Goal: Task Accomplishment & Management: Complete application form

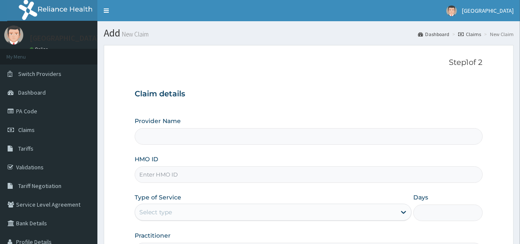
type input "[GEOGRAPHIC_DATA]"
click at [47, 167] on link "Validations" at bounding box center [48, 167] width 97 height 19
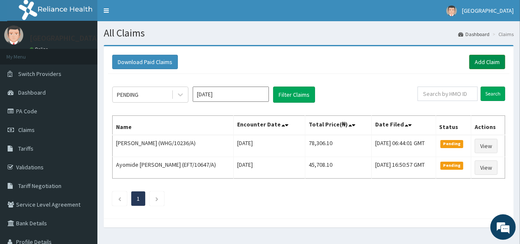
click at [487, 62] on link "Add Claim" at bounding box center [487, 62] width 36 height 14
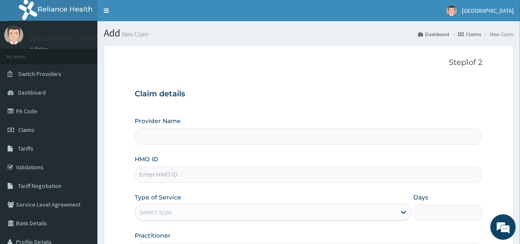
type input "[GEOGRAPHIC_DATA]"
click at [221, 172] on input "HMO ID" at bounding box center [309, 174] width 348 height 17
paste input "ACQ/10013/B"
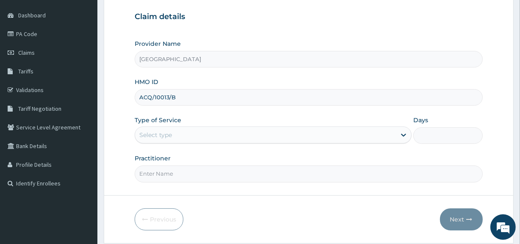
scroll to position [96, 0]
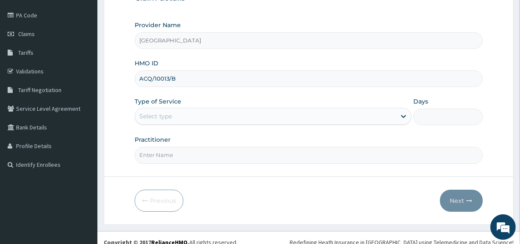
type input "ACQ/10013/B"
click at [294, 117] on div "Select type" at bounding box center [265, 116] width 261 height 14
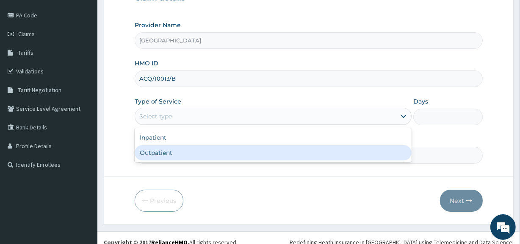
click at [211, 161] on div "Inpatient Outpatient" at bounding box center [273, 145] width 277 height 34
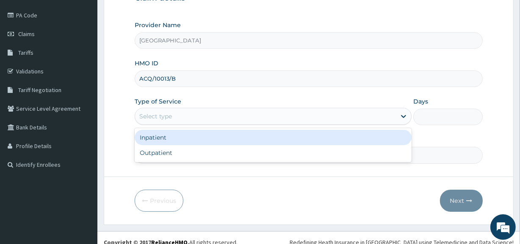
click at [222, 136] on div "Inpatient" at bounding box center [273, 137] width 277 height 15
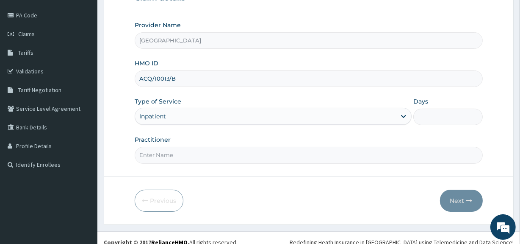
click at [432, 121] on input "Days" at bounding box center [447, 116] width 69 height 17
type input "4"
click at [374, 159] on input "Practitioner" at bounding box center [309, 155] width 348 height 17
type input "DR. UCHENNA"
click at [459, 201] on button "Next" at bounding box center [461, 200] width 43 height 22
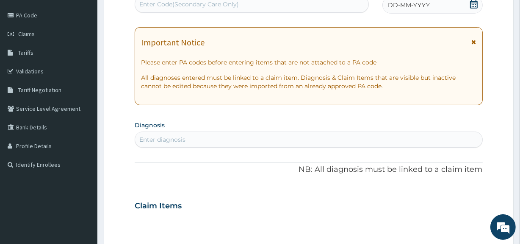
click at [182, 5] on div "Enter Code(Secondary Care Only)" at bounding box center [189, 4] width 100 height 8
paste input "PA/6D550C"
type input "PA/6D550C"
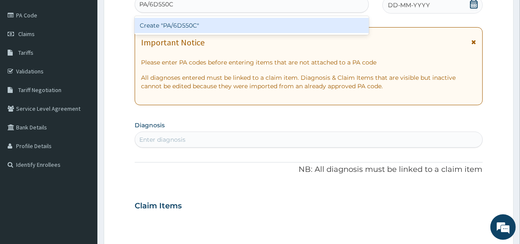
click at [188, 25] on div "Create "PA/6D550C"" at bounding box center [252, 25] width 234 height 15
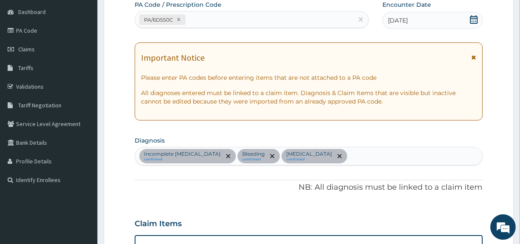
scroll to position [71, 0]
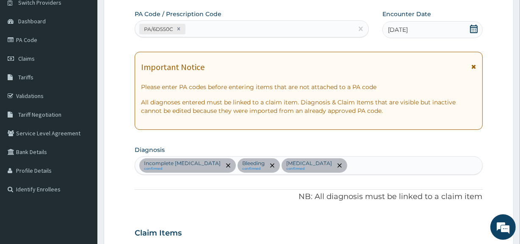
click at [238, 28] on div "PA/6D550C" at bounding box center [244, 29] width 218 height 14
paste input "PA/B7B947"
type input "PA/B7B947"
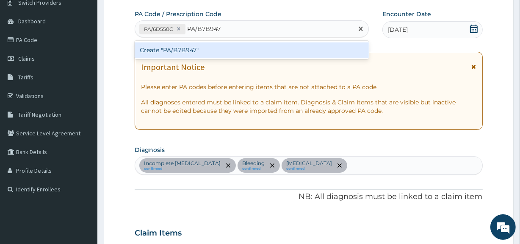
click at [239, 49] on div "Create "PA/B7B947"" at bounding box center [252, 49] width 234 height 15
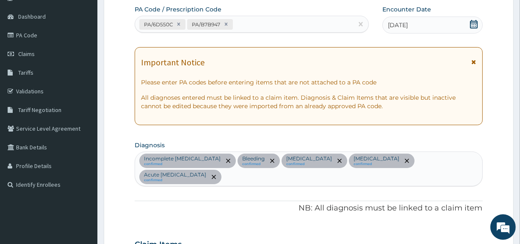
scroll to position [6, 0]
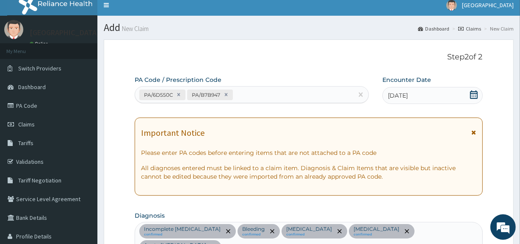
click at [267, 89] on div "PA/6D550C PA/B7B947" at bounding box center [244, 95] width 218 height 14
paste input "PA/B293C2"
type input "PA/B293C2"
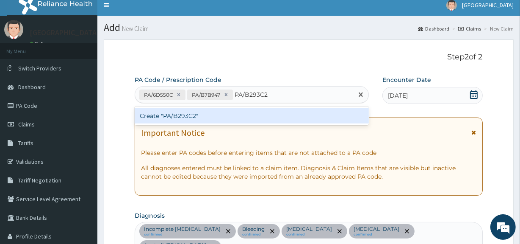
click at [278, 112] on div "Create "PA/B293C2"" at bounding box center [252, 115] width 234 height 15
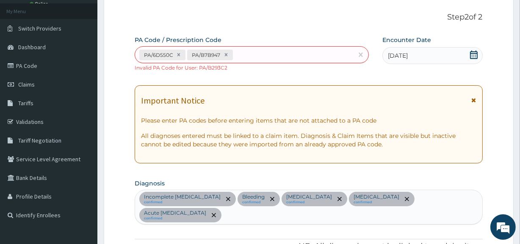
scroll to position [0, 0]
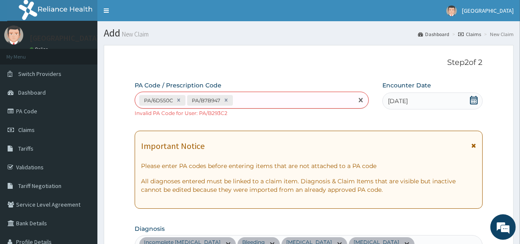
click at [286, 99] on div "PA/6D550C PA/B7B947" at bounding box center [244, 100] width 218 height 14
paste input "PA/5C707E"
type input "PA/5C707E"
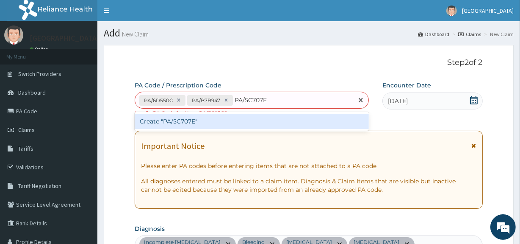
click at [285, 123] on div "Create "PA/5C707E"" at bounding box center [252, 121] width 234 height 15
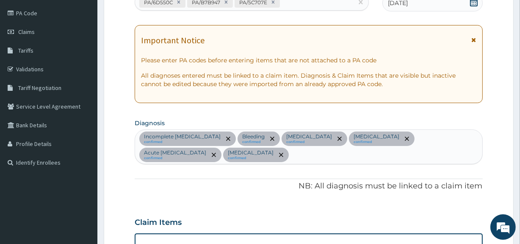
scroll to position [75, 0]
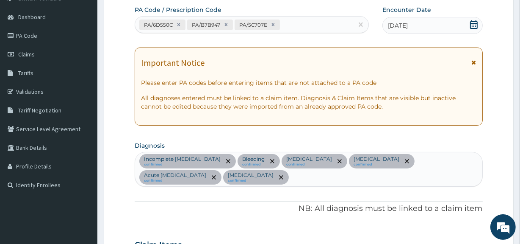
click at [330, 20] on div "PA/6D550C PA/B7B947 PA/5C707E" at bounding box center [244, 25] width 218 height 14
paste input "PA/E44F81"
type input "PA/E44F81"
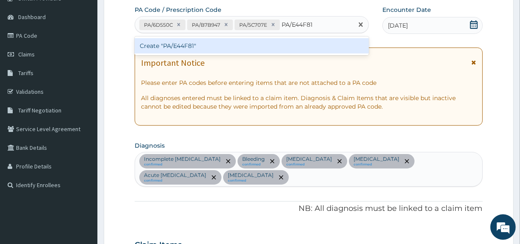
click at [335, 43] on div "Create "PA/E44F81"" at bounding box center [252, 45] width 234 height 15
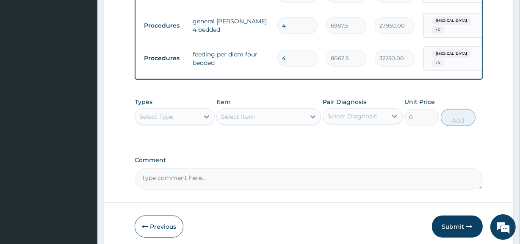
scroll to position [621, 0]
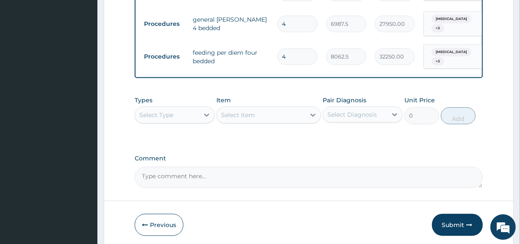
click at [172, 114] on div "Select Type" at bounding box center [156, 115] width 34 height 8
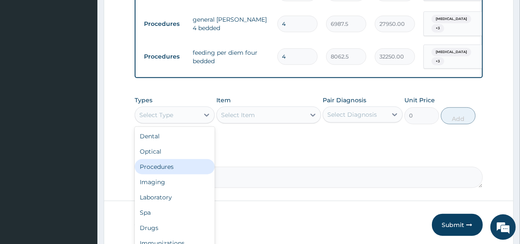
click at [169, 168] on div "Procedures" at bounding box center [175, 166] width 80 height 15
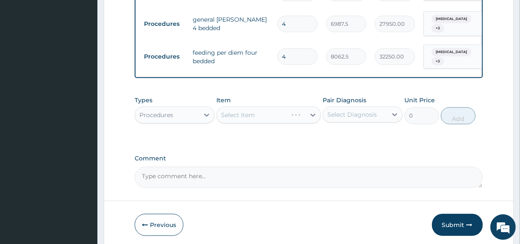
click at [299, 117] on div "Select Item" at bounding box center [268, 114] width 104 height 17
click at [301, 112] on div "Select Item" at bounding box center [261, 115] width 88 height 14
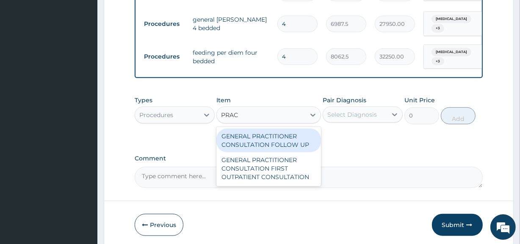
type input "PRACT"
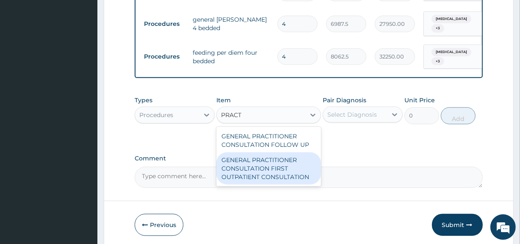
click at [302, 179] on div "GENERAL PRACTITIONER CONSULTATION FIRST OUTPATIENT CONSULTATION" at bounding box center [268, 168] width 104 height 32
type input "3547.5"
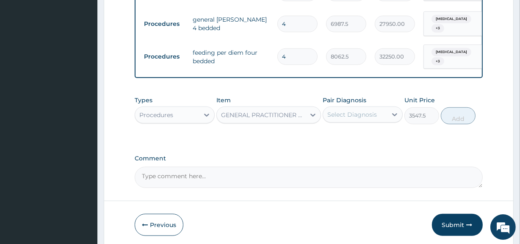
click at [380, 114] on div "Select Diagnosis" at bounding box center [355, 115] width 64 height 14
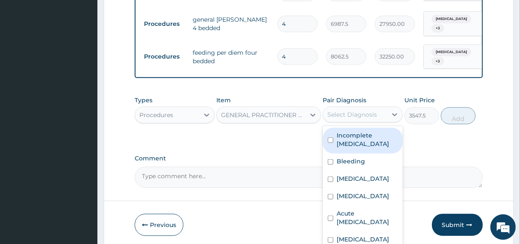
click at [364, 146] on label "Incomplete miscarriage" at bounding box center [367, 139] width 61 height 17
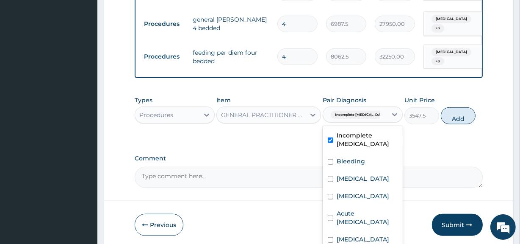
checkbox input "true"
click at [363, 172] on div "Anemia" at bounding box center [363, 179] width 80 height 17
checkbox input "true"
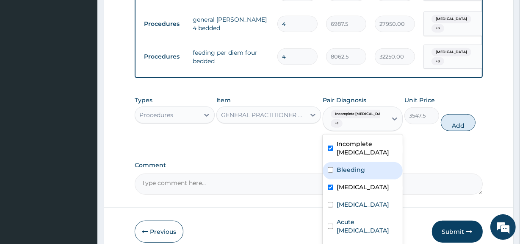
click at [362, 162] on div "Bleeding" at bounding box center [363, 170] width 80 height 17
checkbox input "true"
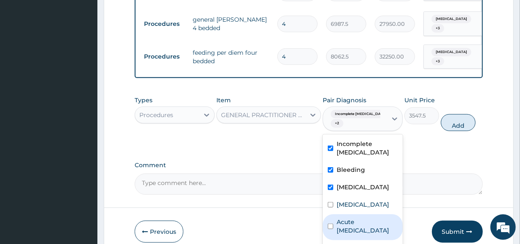
click at [359, 222] on div "Acute pain, unspecified" at bounding box center [363, 227] width 80 height 26
checkbox input "true"
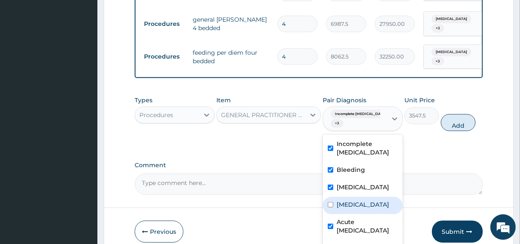
click at [360, 208] on label "Threatened abortion" at bounding box center [363, 204] width 53 height 8
checkbox input "true"
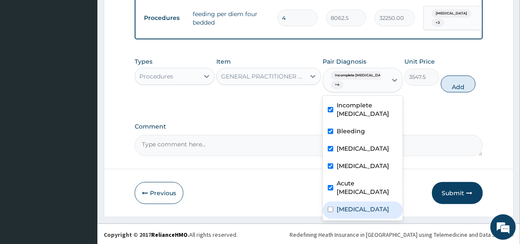
click at [346, 213] on label "Missed abortion" at bounding box center [363, 209] width 53 height 8
checkbox input "true"
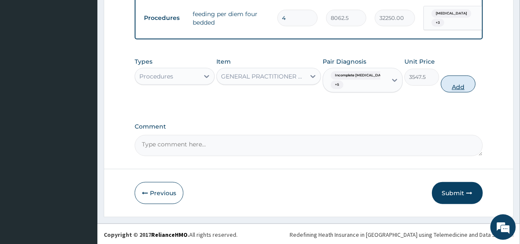
click at [466, 76] on button "Add" at bounding box center [458, 83] width 35 height 17
type input "0"
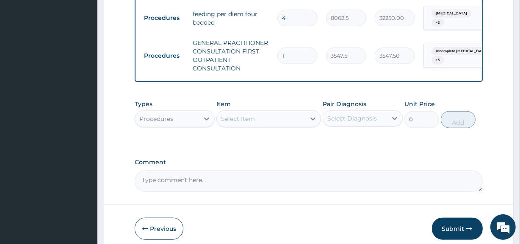
click at [272, 117] on div "Select Item" at bounding box center [261, 119] width 88 height 14
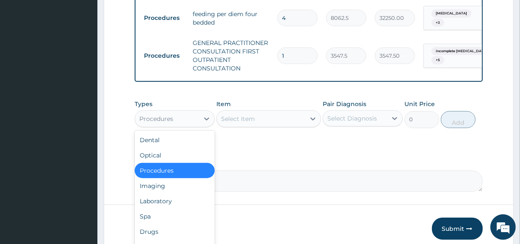
click at [186, 114] on div "Procedures" at bounding box center [167, 119] width 64 height 14
click at [166, 228] on div "Drugs" at bounding box center [175, 231] width 80 height 15
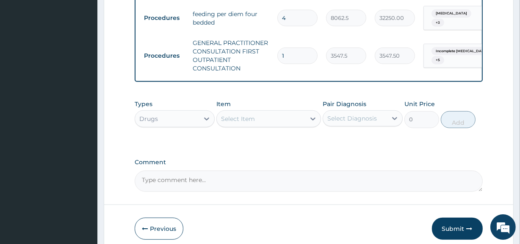
click at [290, 128] on div "Types option Drugs, selected. Select is focused ,type to refine list, press Dow…" at bounding box center [309, 113] width 348 height 36
click at [289, 116] on div "Select Item" at bounding box center [261, 119] width 88 height 14
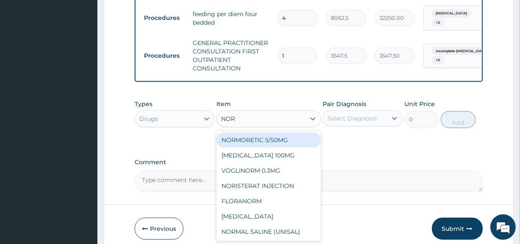
type input "NORM"
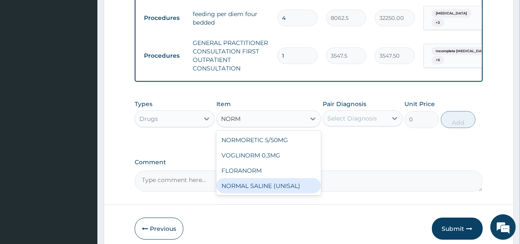
click at [284, 182] on div "NORMAL SALINE (UNISAL)" at bounding box center [268, 185] width 104 height 15
type input "1773.75"
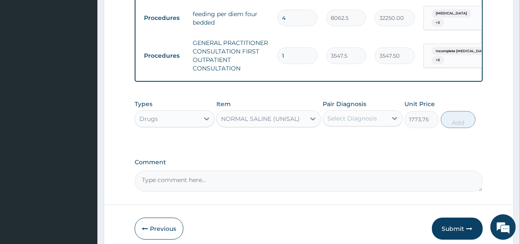
click at [357, 117] on div "Select Diagnosis" at bounding box center [352, 118] width 50 height 8
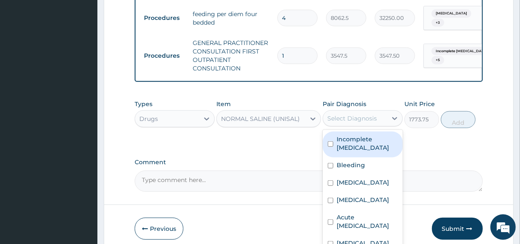
click at [364, 153] on div "Incomplete miscarriage" at bounding box center [363, 144] width 80 height 26
checkbox input "true"
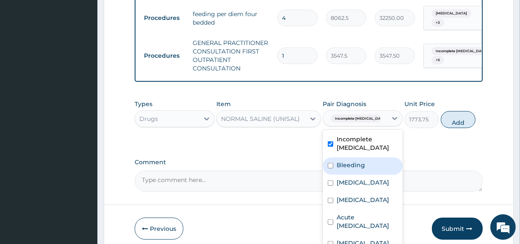
click at [363, 163] on label "Bleeding" at bounding box center [351, 165] width 28 height 8
checkbox input "true"
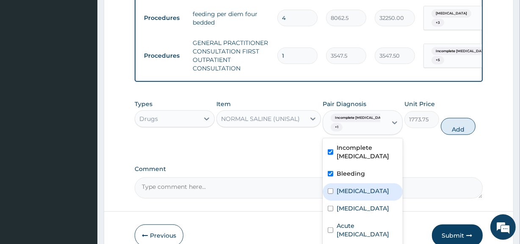
scroll to position [6, 0]
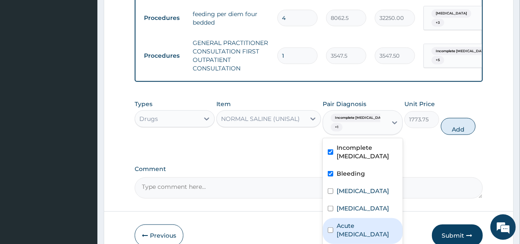
click at [364, 230] on label "Acute pain, unspecified" at bounding box center [367, 229] width 61 height 17
checkbox input "true"
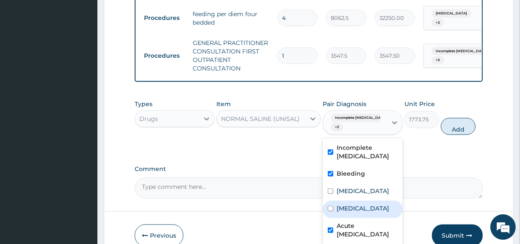
click at [364, 209] on label "Threatened abortion" at bounding box center [363, 208] width 53 height 8
checkbox input "true"
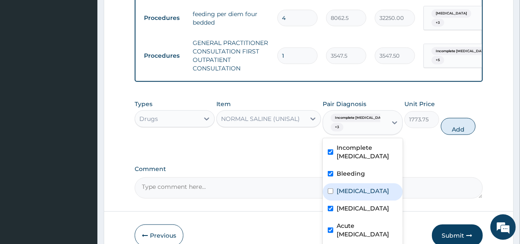
click at [365, 189] on div "Anemia" at bounding box center [363, 191] width 80 height 17
checkbox input "true"
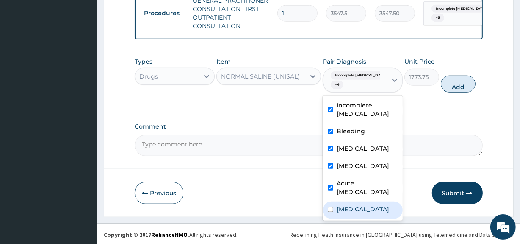
click at [356, 213] on label "Missed abortion" at bounding box center [363, 209] width 53 height 8
checkbox input "false"
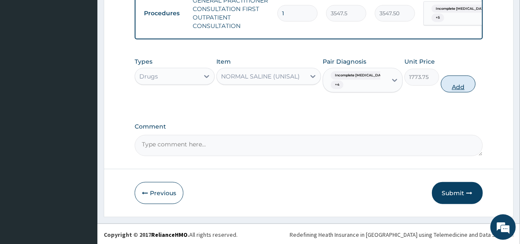
click at [457, 86] on button "Add" at bounding box center [458, 83] width 35 height 17
type input "0"
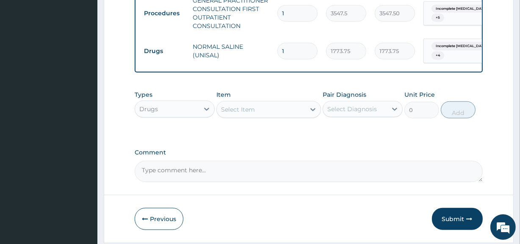
click at [243, 109] on div "Select Item" at bounding box center [238, 109] width 34 height 8
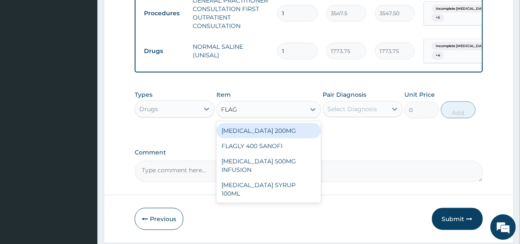
type input "FLAGY"
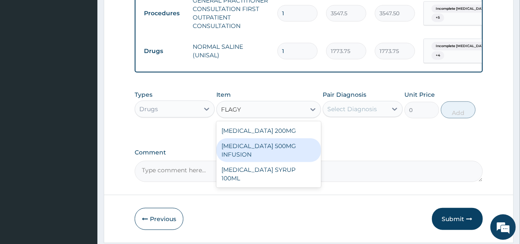
click at [258, 148] on div "FLAGYL 500MG INFUSION" at bounding box center [268, 150] width 104 height 24
type input "591.25"
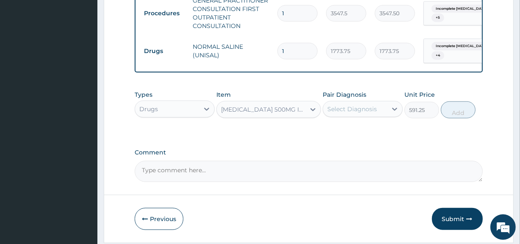
click at [357, 105] on div "Select Diagnosis" at bounding box center [352, 109] width 50 height 8
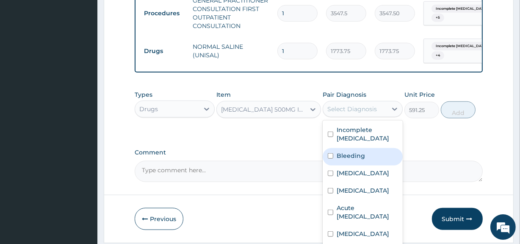
click at [358, 152] on label "Bleeding" at bounding box center [351, 155] width 28 height 8
checkbox input "true"
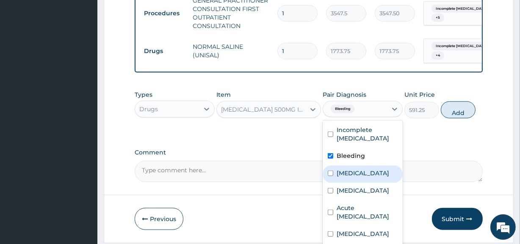
click at [358, 169] on label "Anemia" at bounding box center [363, 173] width 53 height 8
checkbox input "true"
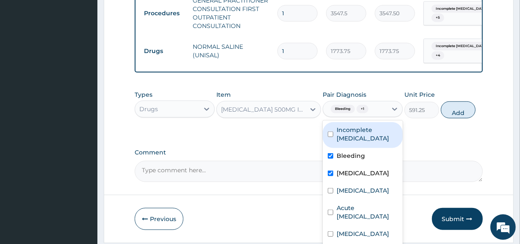
click at [369, 134] on label "Incomplete miscarriage" at bounding box center [367, 133] width 61 height 17
checkbox input "true"
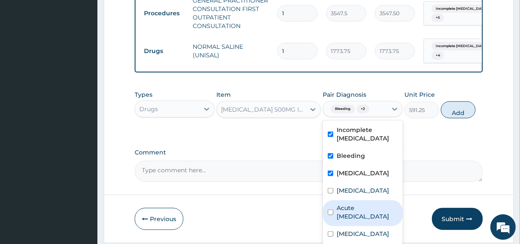
click at [372, 220] on label "Acute pain, unspecified" at bounding box center [367, 211] width 61 height 17
checkbox input "true"
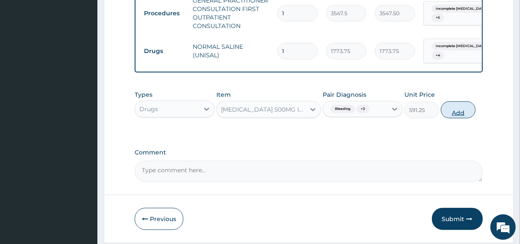
click at [462, 111] on button "Add" at bounding box center [458, 109] width 35 height 17
type input "0"
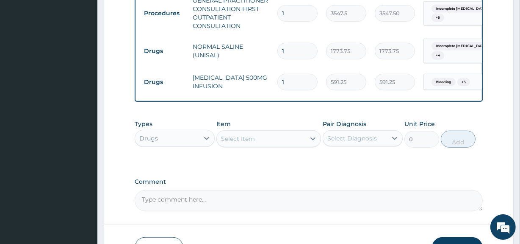
click at [293, 138] on div "Select Item" at bounding box center [261, 139] width 88 height 14
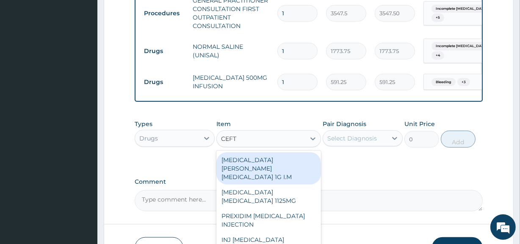
type input "CEFTR"
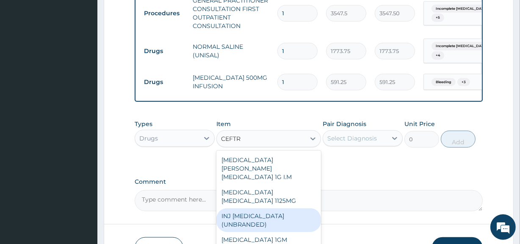
click at [261, 217] on div "INJ CEFTRIAXONE (UNBRANDED)" at bounding box center [268, 220] width 104 height 24
type input "2100"
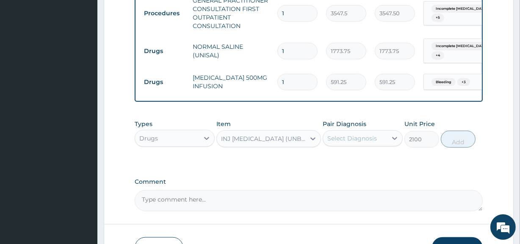
click at [366, 142] on div "Select Diagnosis" at bounding box center [355, 138] width 64 height 14
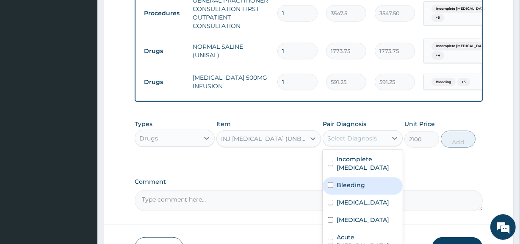
click at [366, 185] on div "Bleeding" at bounding box center [363, 185] width 80 height 17
checkbox input "true"
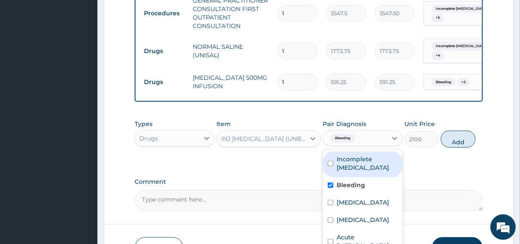
click at [364, 172] on div "Incomplete miscarriage" at bounding box center [363, 164] width 80 height 26
checkbox input "true"
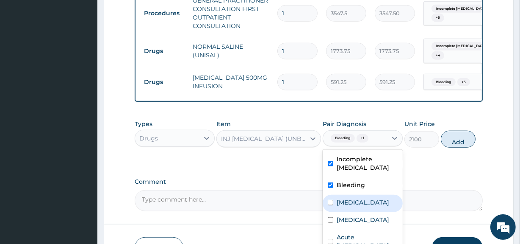
click at [359, 205] on label "Anemia" at bounding box center [363, 202] width 53 height 8
checkbox input "true"
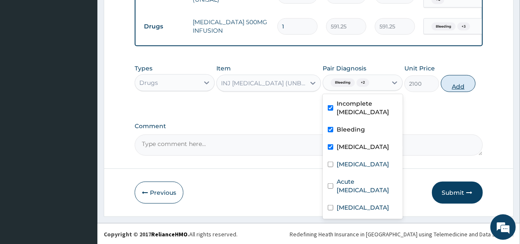
click at [457, 79] on button "Add" at bounding box center [458, 83] width 35 height 17
type input "0"
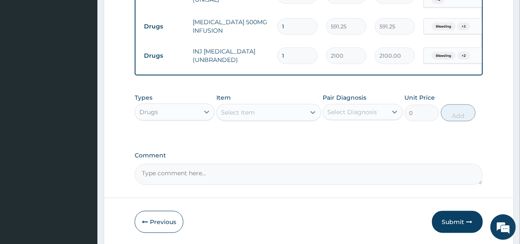
click at [266, 108] on div "Select Item" at bounding box center [261, 112] width 88 height 14
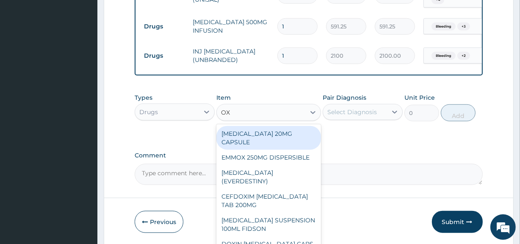
type input "OXY"
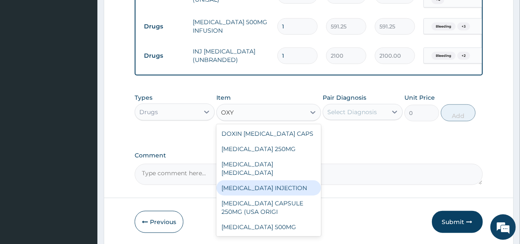
click at [274, 184] on div "OXYTOCIN INJECTION" at bounding box center [268, 187] width 104 height 15
type input "827.75"
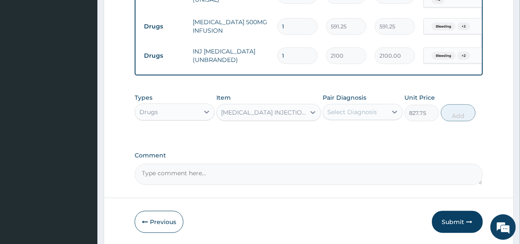
click at [382, 115] on div "Select Diagnosis" at bounding box center [355, 112] width 64 height 14
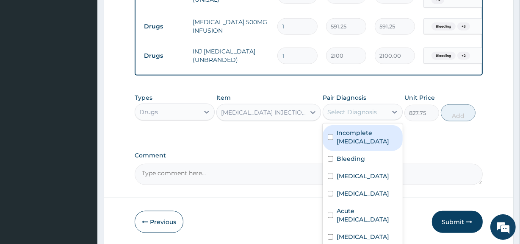
click at [375, 133] on label "Incomplete miscarriage" at bounding box center [367, 136] width 61 height 17
checkbox input "true"
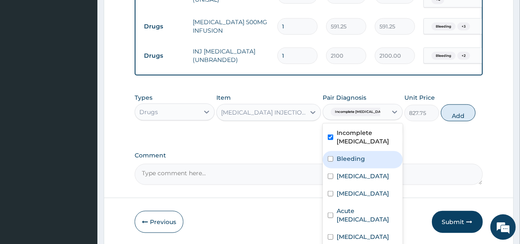
click at [364, 157] on div "Bleeding" at bounding box center [363, 159] width 80 height 17
checkbox input "true"
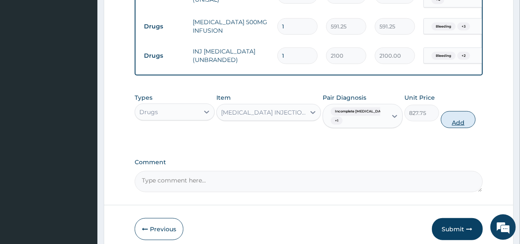
click at [455, 116] on button "Add" at bounding box center [458, 119] width 35 height 17
type input "0"
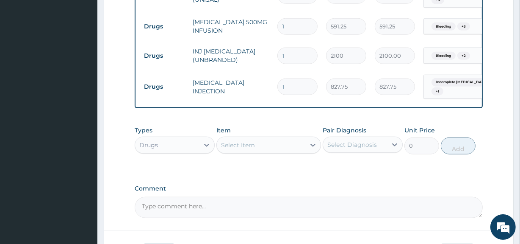
click at [252, 146] on div "Select Item" at bounding box center [238, 145] width 34 height 8
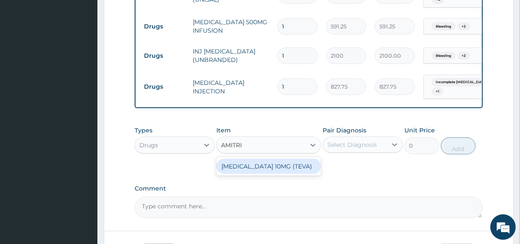
type input "AMITR"
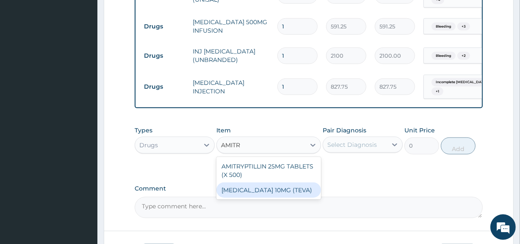
click at [263, 164] on div "AMITRYPTILLIN 25MG TABLETS (X 500)" at bounding box center [268, 170] width 104 height 24
type input "47.29999923706055"
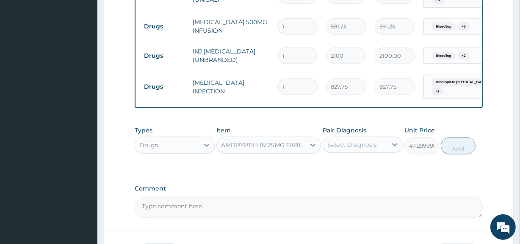
click at [372, 147] on div "Select Diagnosis" at bounding box center [352, 144] width 50 height 8
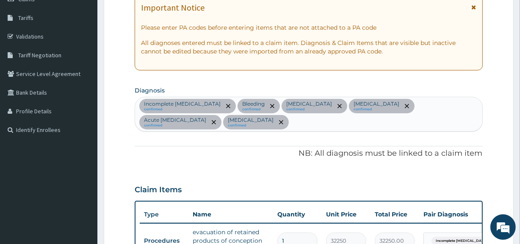
scroll to position [47, 0]
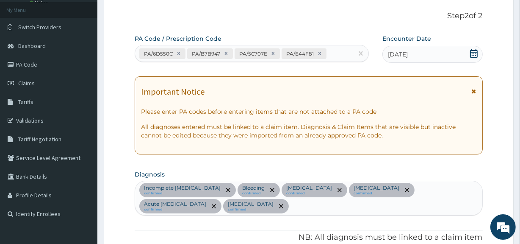
click at [220, 205] on div "Incomplete miscarriage confirmed Bleeding confirmed Anemia confirmed Threatened…" at bounding box center [308, 198] width 347 height 34
type input "MIGRAINE"
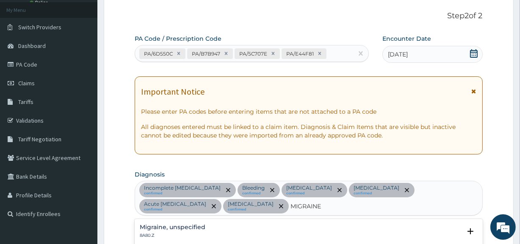
click at [213, 229] on div "Migraine, unspecified 8A80.Z" at bounding box center [309, 231] width 338 height 15
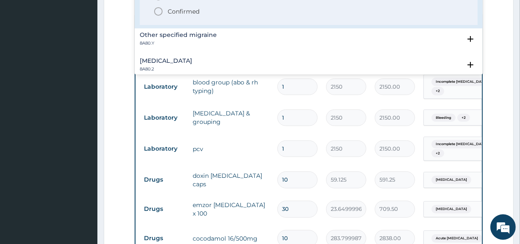
scroll to position [284, 0]
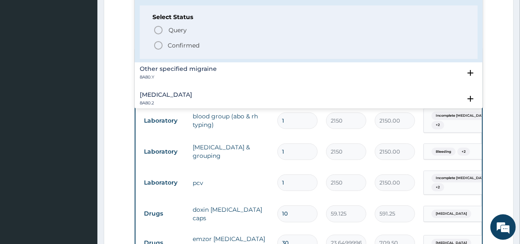
click at [160, 44] on icon "status option filled" at bounding box center [158, 45] width 10 height 10
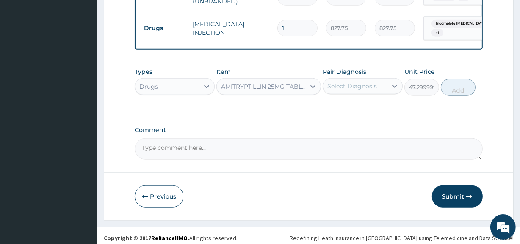
scroll to position [820, 0]
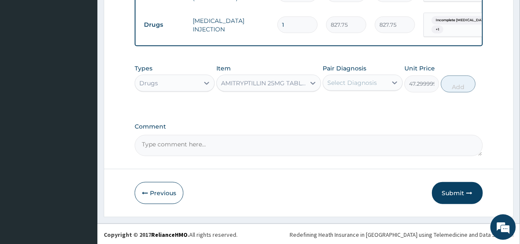
click at [369, 85] on div "Select Diagnosis" at bounding box center [352, 82] width 50 height 8
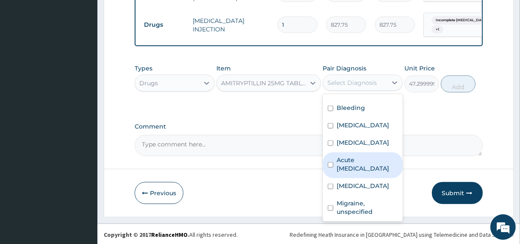
scroll to position [30, 0]
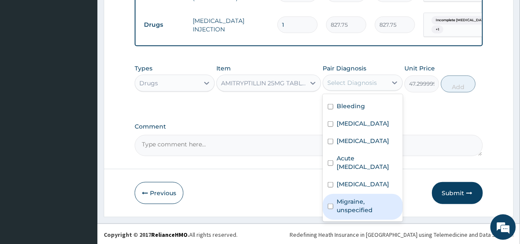
click at [381, 208] on label "Migraine, unspecified" at bounding box center [367, 205] width 61 height 17
checkbox input "true"
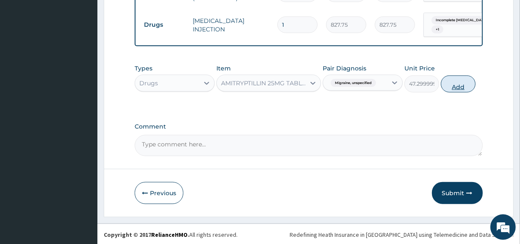
click at [465, 81] on button "Add" at bounding box center [458, 83] width 35 height 17
type input "0"
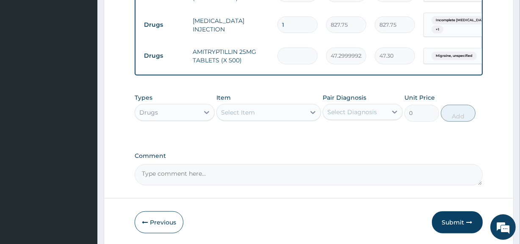
type input "0.00"
type input "5"
type input "236.50"
type input "5"
click at [283, 110] on div "Select Item" at bounding box center [261, 112] width 88 height 14
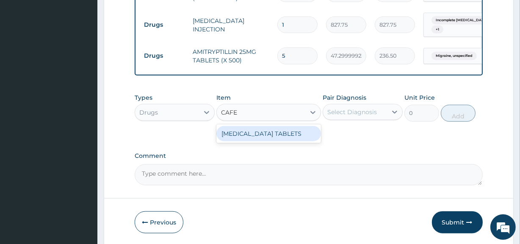
type input "CAFER"
click at [282, 139] on div "CAFERGOT TABLETS" at bounding box center [268, 133] width 104 height 15
type input "177.375"
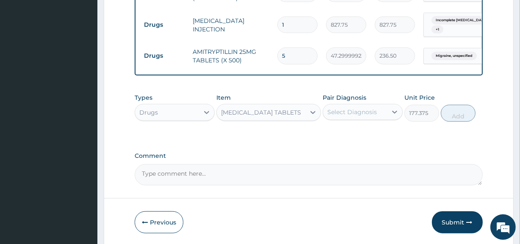
click at [367, 114] on div "Select Diagnosis" at bounding box center [352, 112] width 50 height 8
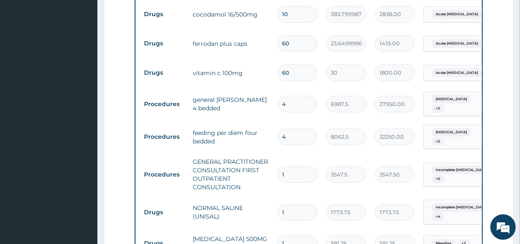
scroll to position [849, 0]
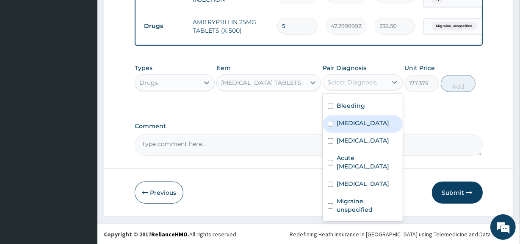
click at [280, 83] on div "CAFERGOT TABLETS" at bounding box center [261, 82] width 80 height 8
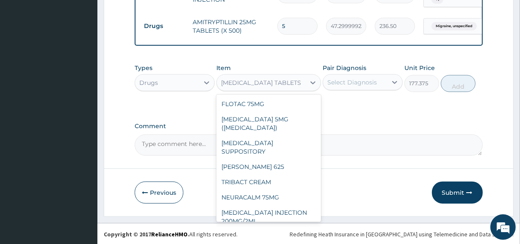
scroll to position [3116, 0]
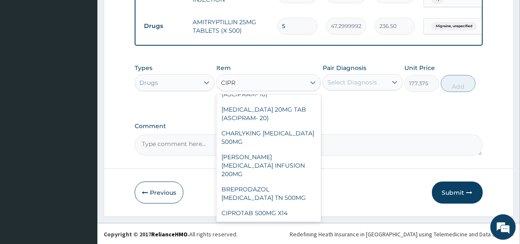
type input "CIPRO"
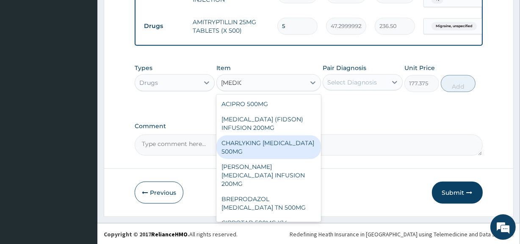
scroll to position [10, 0]
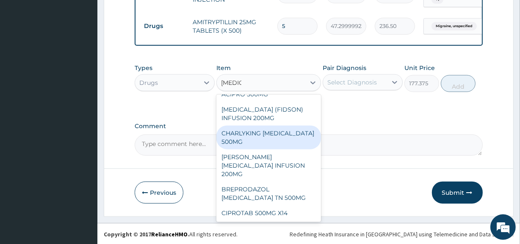
click at [274, 140] on div "CHARLYKING CIPROFLOXACIN 500MG" at bounding box center [268, 137] width 104 height 24
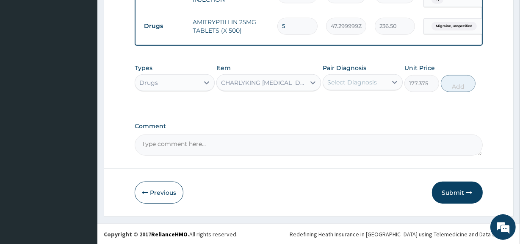
click at [375, 80] on div "Select Diagnosis" at bounding box center [352, 82] width 50 height 8
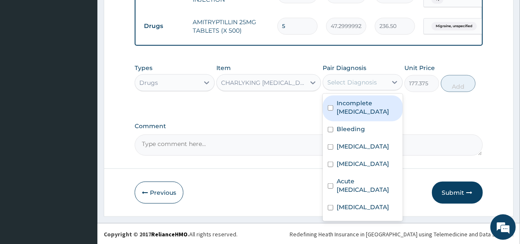
click at [367, 116] on div "Incomplete miscarriage" at bounding box center [363, 108] width 80 height 26
checkbox input "true"
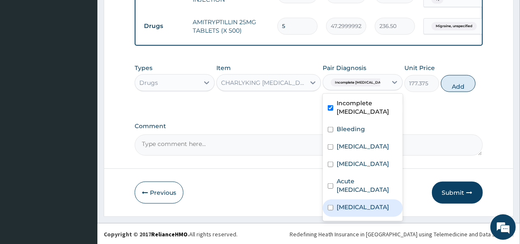
click at [363, 209] on div "Missed abortion" at bounding box center [363, 207] width 80 height 17
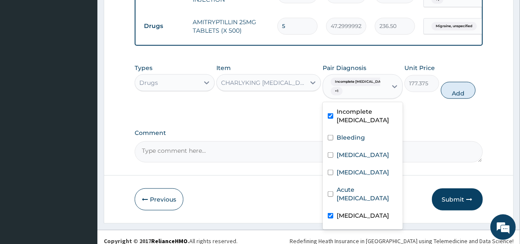
click at [364, 219] on label "Missed abortion" at bounding box center [363, 215] width 53 height 8
checkbox input "false"
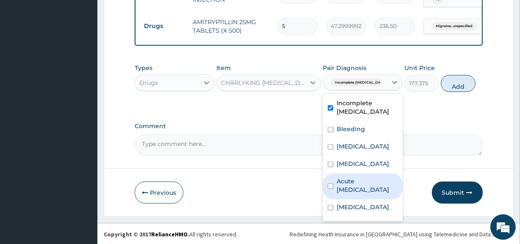
click at [363, 183] on div "Acute pain, unspecified" at bounding box center [363, 186] width 80 height 26
checkbox input "true"
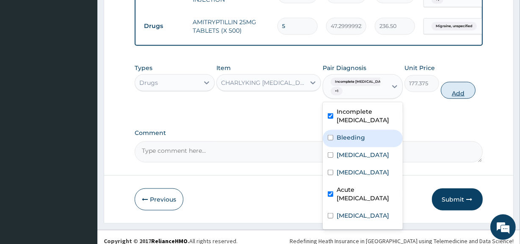
click at [460, 92] on button "Add" at bounding box center [458, 90] width 35 height 17
type input "0"
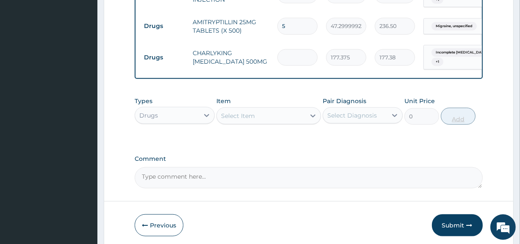
type input "0.00"
click at [263, 113] on div "Select Item" at bounding box center [261, 116] width 88 height 14
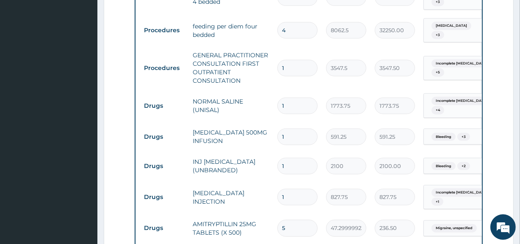
scroll to position [655, 0]
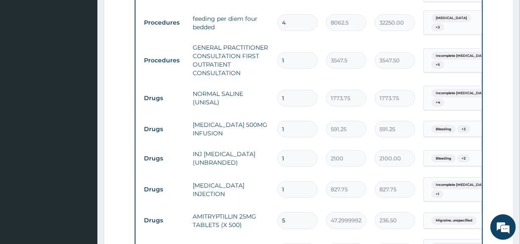
drag, startPoint x: 297, startPoint y: 154, endPoint x: 271, endPoint y: 153, distance: 25.4
click at [271, 153] on tr "Drugs INJ CEFTRIAXONE (UNBRANDED) 1 2100 2100.00 Bleeding + 2 Delete" at bounding box center [347, 158] width 415 height 29
type input "2"
type input "4200.00"
type input "2"
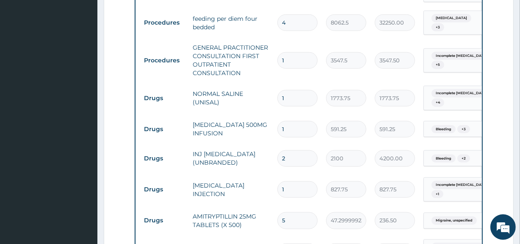
drag, startPoint x: 291, startPoint y: 127, endPoint x: 271, endPoint y: 125, distance: 20.8
click at [271, 125] on tr "Drugs FLAGYL 500MG INFUSION 1 591.25 591.25 Bleeding + 3 Delete" at bounding box center [347, 128] width 415 height 29
type input "9"
type input "5321.25"
type input "9"
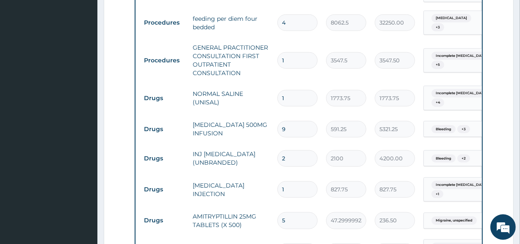
drag, startPoint x: 293, startPoint y: 94, endPoint x: 274, endPoint y: 97, distance: 18.5
click at [274, 97] on td "1" at bounding box center [297, 98] width 49 height 25
type input "6"
type input "10642.50"
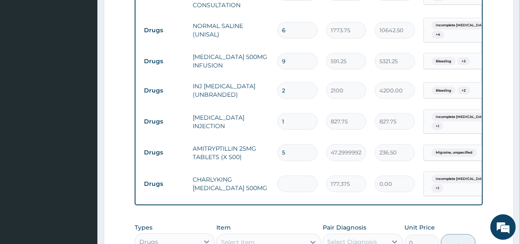
scroll to position [733, 0]
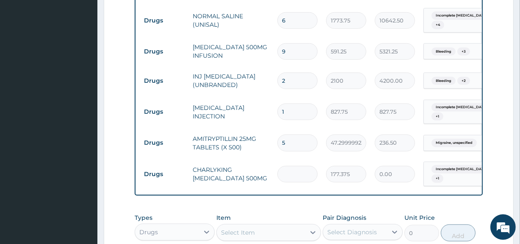
type input "6"
click at [301, 170] on input "number" at bounding box center [297, 174] width 40 height 17
type input "1"
type input "177.38"
type input "10"
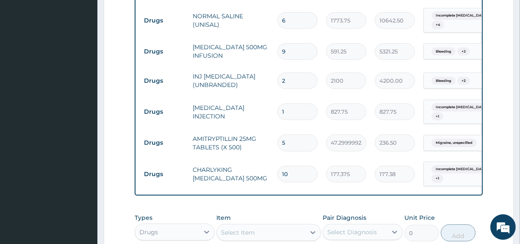
type input "1773.75"
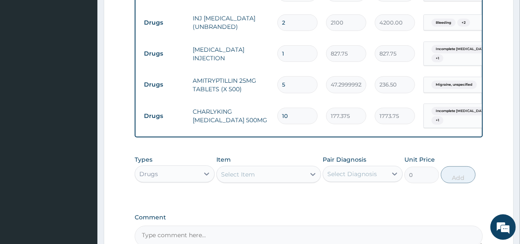
scroll to position [806, 0]
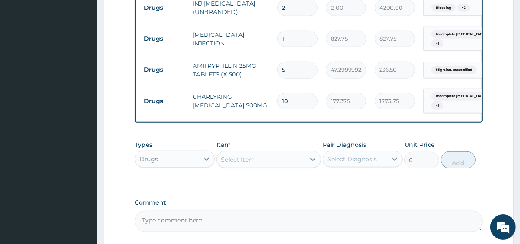
type input "10"
click at [268, 154] on div "Select Item" at bounding box center [261, 159] width 88 height 14
click at [265, 158] on div "Select Item" at bounding box center [261, 159] width 88 height 14
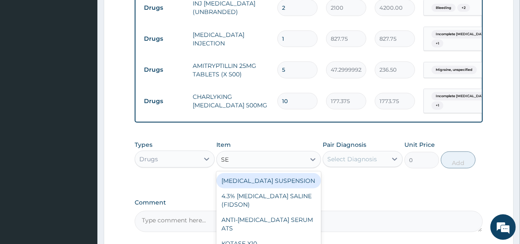
type input "SET"
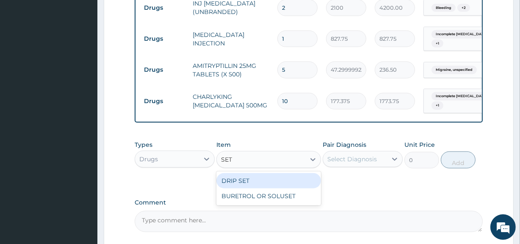
click at [263, 180] on div "DRIP SET" at bounding box center [268, 180] width 104 height 15
type input "236.5"
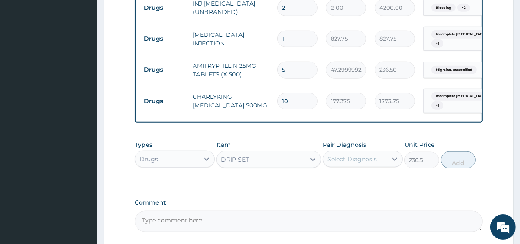
click at [343, 161] on div "Select Diagnosis" at bounding box center [352, 159] width 50 height 8
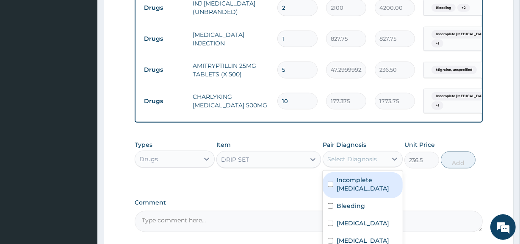
click at [346, 193] on div "Incomplete miscarriage" at bounding box center [363, 185] width 80 height 26
checkbox input "true"
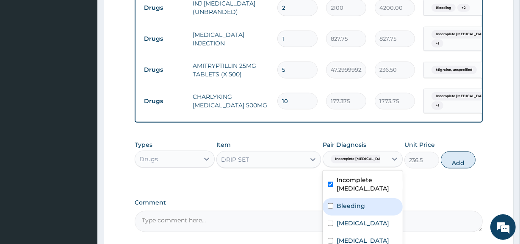
click at [347, 199] on div "Bleeding" at bounding box center [363, 206] width 80 height 17
checkbox input "true"
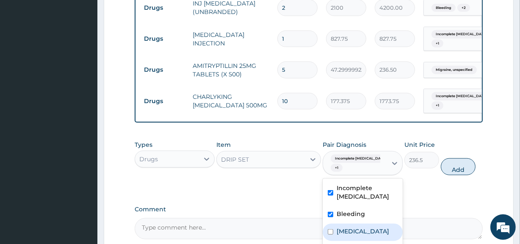
click at [354, 227] on label "Anemia" at bounding box center [363, 231] width 53 height 8
checkbox input "true"
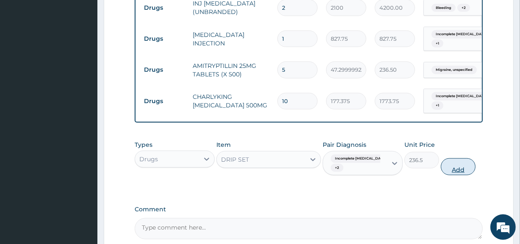
click at [464, 171] on button "Add" at bounding box center [458, 166] width 35 height 17
type input "0"
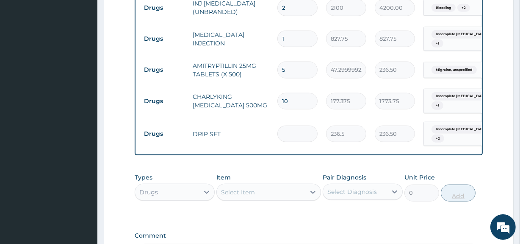
type input "0.00"
type input "2"
type input "473.00"
type input "2"
click at [279, 193] on div "Select Item" at bounding box center [261, 192] width 88 height 14
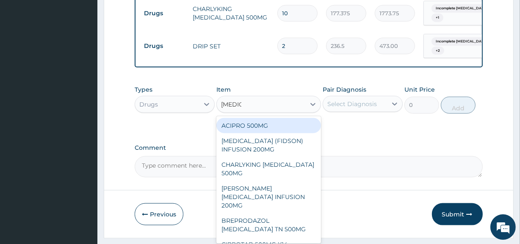
scroll to position [897, 0]
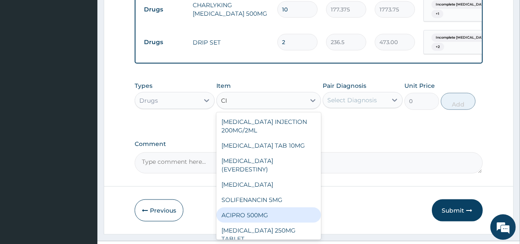
type input "C"
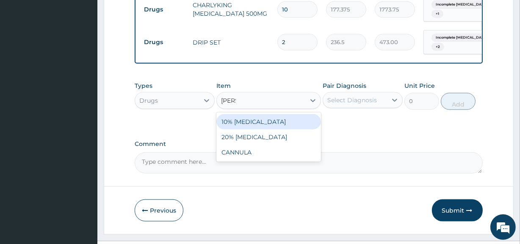
type input "ANNU"
click at [294, 124] on div "CANNULA" at bounding box center [268, 121] width 104 height 15
type input "236.5"
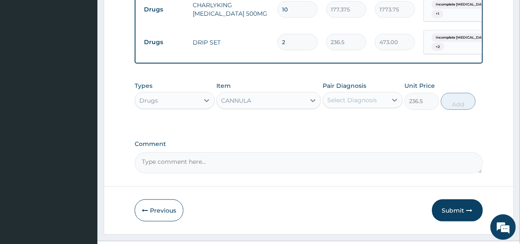
click at [338, 101] on div "Select Diagnosis" at bounding box center [352, 100] width 50 height 8
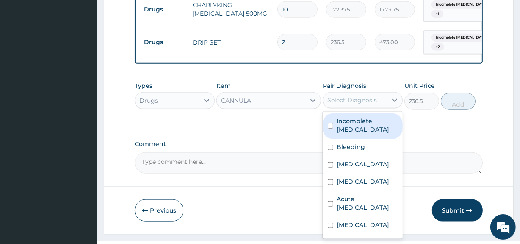
click at [346, 122] on label "Incomplete miscarriage" at bounding box center [367, 124] width 61 height 17
checkbox input "true"
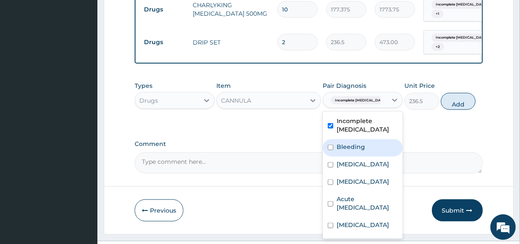
click at [348, 144] on label "Bleeding" at bounding box center [351, 146] width 28 height 8
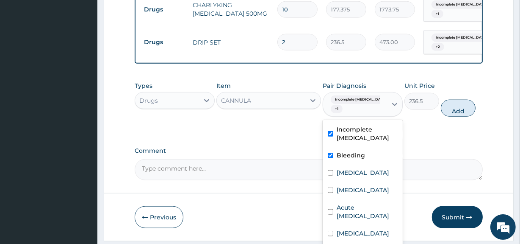
click at [350, 161] on div "Bleeding" at bounding box center [363, 155] width 80 height 17
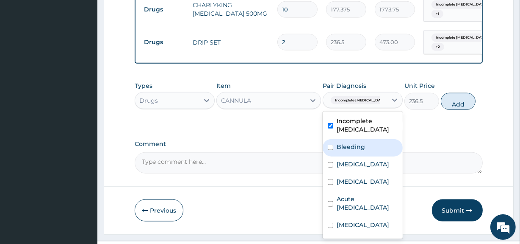
click at [351, 152] on div "Bleeding" at bounding box center [363, 147] width 80 height 17
checkbox input "true"
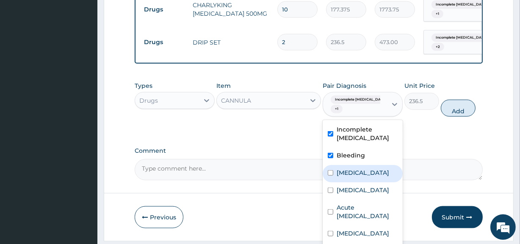
click at [354, 166] on div "Anemia" at bounding box center [363, 173] width 80 height 17
checkbox input "true"
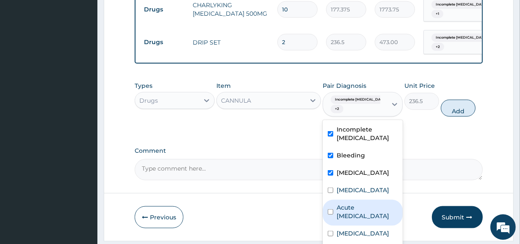
click at [360, 220] on label "Acute pain, unspecified" at bounding box center [367, 211] width 61 height 17
checkbox input "true"
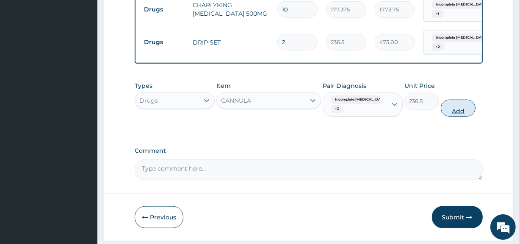
click at [462, 111] on button "Add" at bounding box center [458, 108] width 35 height 17
type input "0"
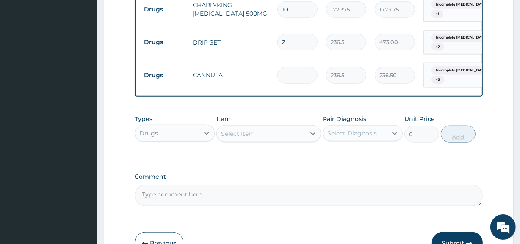
type input "0.00"
type input "2"
type input "473.00"
type input "2"
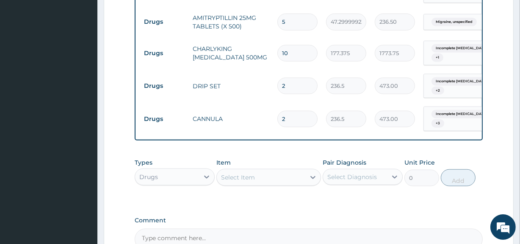
scroll to position [947, 0]
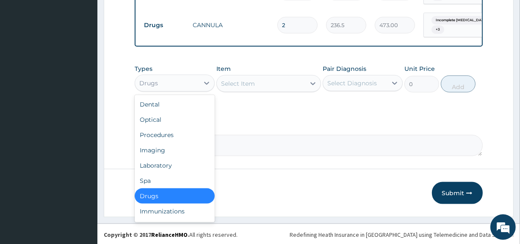
click at [198, 82] on div "Drugs" at bounding box center [167, 83] width 64 height 14
click at [179, 136] on div "Procedures" at bounding box center [175, 134] width 80 height 15
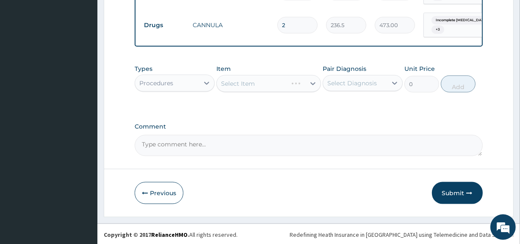
click at [262, 85] on div "Select Item" at bounding box center [268, 83] width 104 height 17
click at [262, 85] on div "Select Item" at bounding box center [261, 84] width 88 height 14
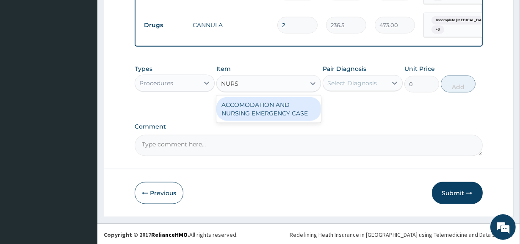
type input "NURS"
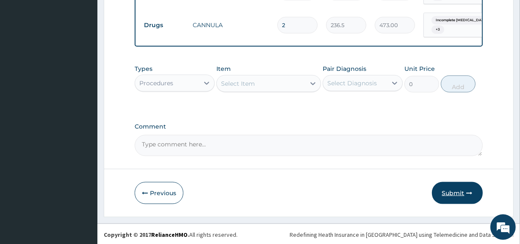
click at [467, 195] on button "Submit" at bounding box center [457, 193] width 51 height 22
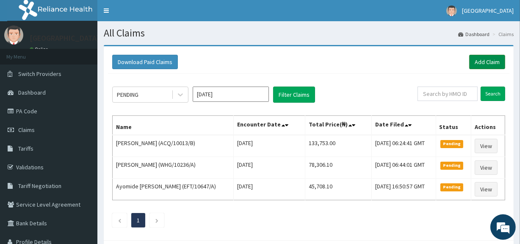
click at [482, 67] on link "Add Claim" at bounding box center [487, 62] width 36 height 14
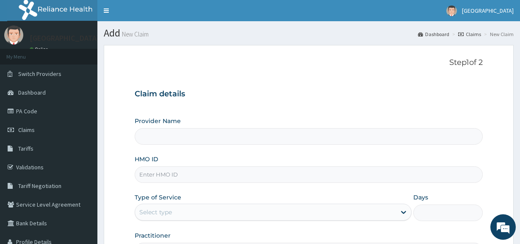
type input "[GEOGRAPHIC_DATA]"
click at [272, 170] on input "HMO ID" at bounding box center [309, 174] width 348 height 17
paste input "GMT/10017/B"
type input "GMT/10017/B"
click at [277, 211] on div "Select type" at bounding box center [265, 212] width 261 height 14
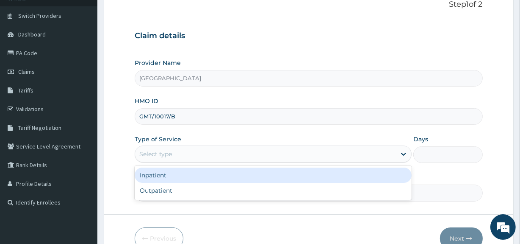
scroll to position [60, 0]
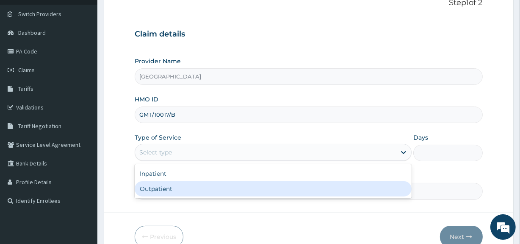
click at [291, 183] on div "Outpatient" at bounding box center [273, 188] width 277 height 15
type input "1"
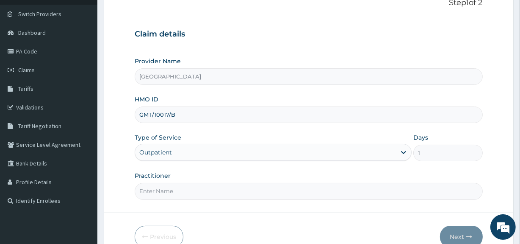
click at [292, 194] on input "Practitioner" at bounding box center [309, 191] width 348 height 17
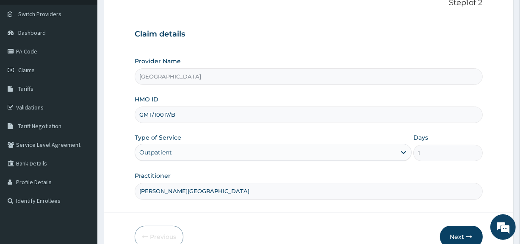
scroll to position [103, 0]
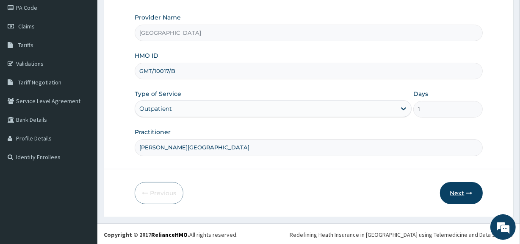
type input "DR. KOLAWOLE"
click at [465, 188] on button "Next" at bounding box center [461, 193] width 43 height 22
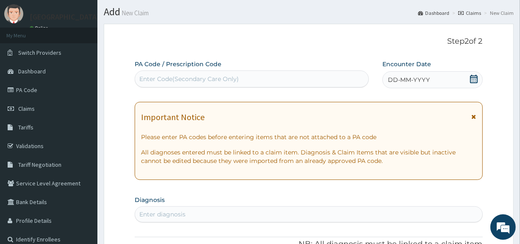
scroll to position [11, 0]
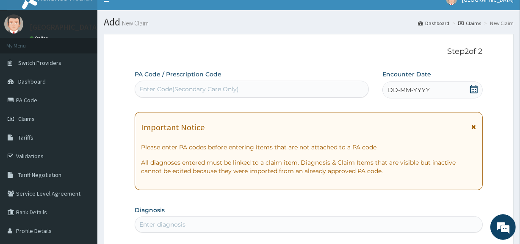
click at [474, 88] on icon at bounding box center [474, 89] width 8 height 8
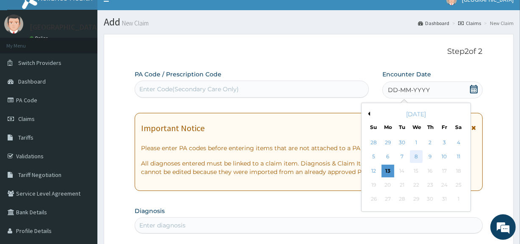
click at [416, 157] on div "8" at bounding box center [416, 156] width 13 height 13
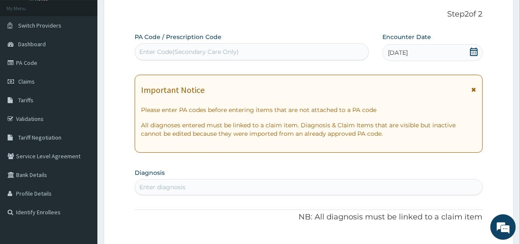
scroll to position [73, 0]
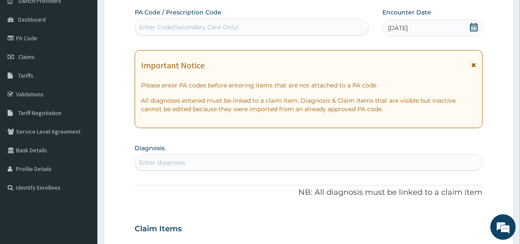
click at [444, 162] on div "Enter diagnosis" at bounding box center [308, 162] width 347 height 14
type input "VOMITING"
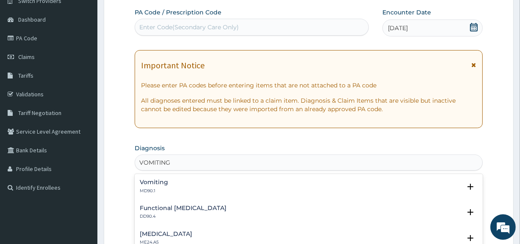
click at [188, 186] on div "Vomiting MD90.1" at bounding box center [309, 186] width 338 height 15
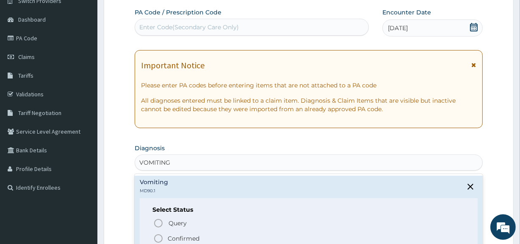
click at [158, 239] on icon "status option filled" at bounding box center [158, 238] width 10 height 10
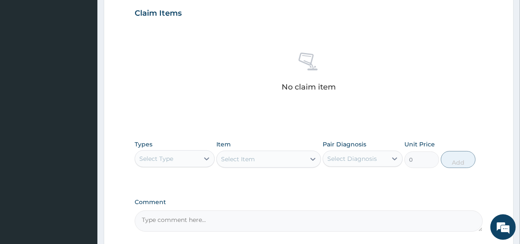
scroll to position [297, 0]
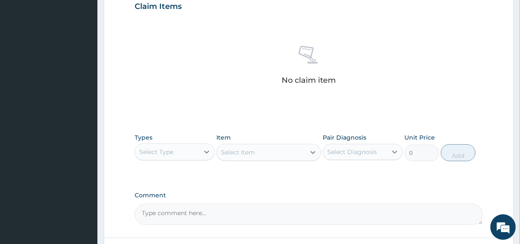
click at [197, 151] on div "Select Type" at bounding box center [167, 152] width 64 height 14
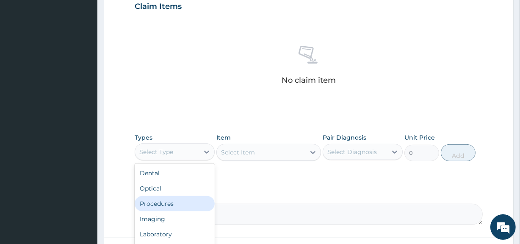
scroll to position [366, 0]
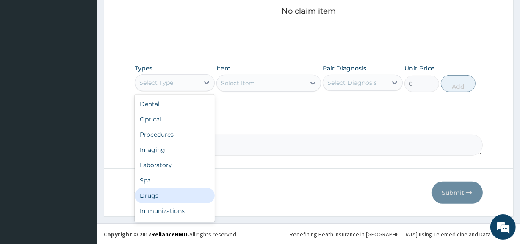
click at [170, 194] on div "Drugs" at bounding box center [175, 195] width 80 height 15
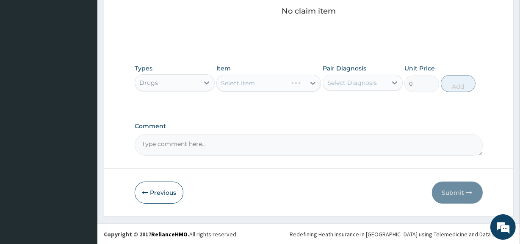
click at [275, 80] on div "Select Item" at bounding box center [268, 83] width 104 height 17
click at [275, 85] on div "Select Item" at bounding box center [268, 83] width 104 height 17
click at [295, 84] on div "Select Item" at bounding box center [261, 83] width 88 height 14
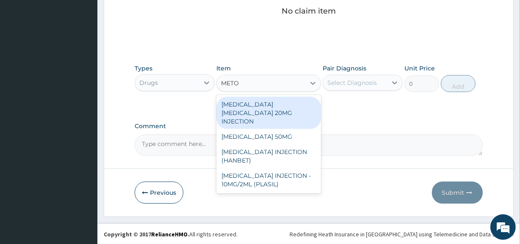
type input "METOC"
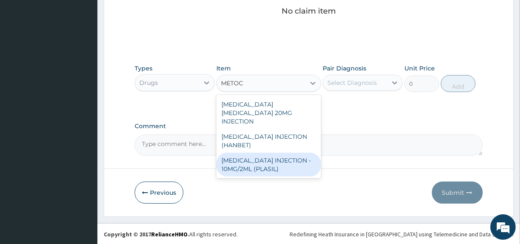
click at [284, 156] on div "METOCLOPRAMIDE INJECTION - 10MG/2ML (PLASIL)" at bounding box center [268, 164] width 104 height 24
type input "450"
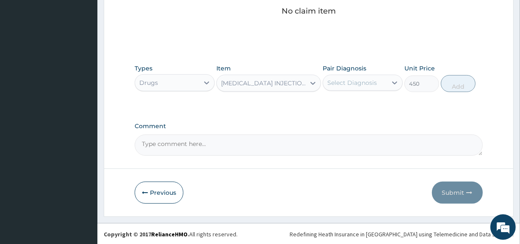
click at [359, 81] on div "Select Diagnosis" at bounding box center [352, 82] width 50 height 8
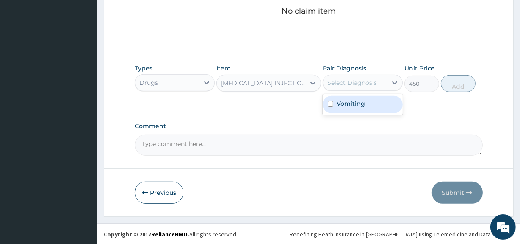
click at [357, 101] on label "Vomiting" at bounding box center [351, 103] width 28 height 8
checkbox input "true"
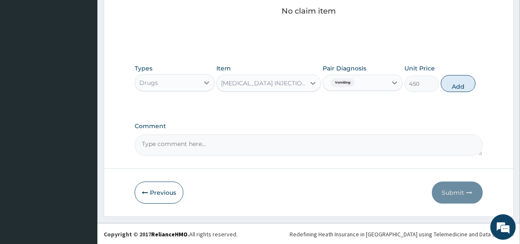
click at [459, 92] on div "Types Drugs Item METOCLOPRAMIDE INJECTION - 10MG/2ML (PLASIL) Pair Diagnosis Vo…" at bounding box center [309, 78] width 348 height 36
click at [460, 86] on button "Add" at bounding box center [458, 83] width 35 height 17
type input "0"
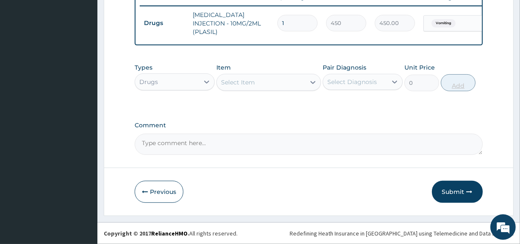
scroll to position [336, 0]
click at [463, 194] on button "Submit" at bounding box center [457, 191] width 51 height 22
